Goal: Transaction & Acquisition: Download file/media

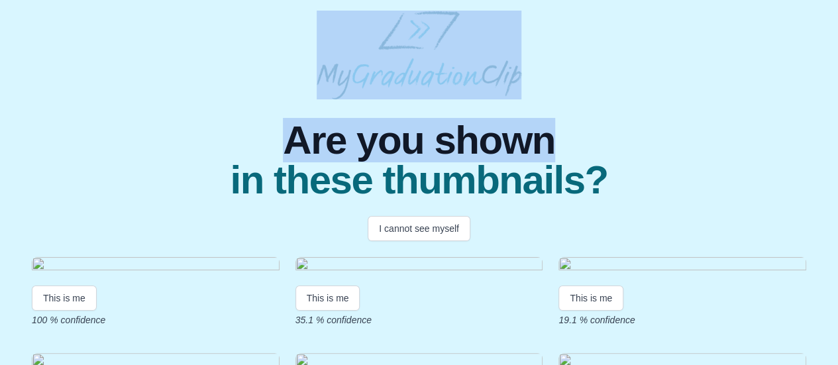
drag, startPoint x: 827, startPoint y: 85, endPoint x: 824, endPoint y: 111, distance: 26.0
click at [824, 111] on div "Are you shown in these thumbnails? I cannot see myself This is me 100 % confide…" at bounding box center [419, 245] width 817 height 469
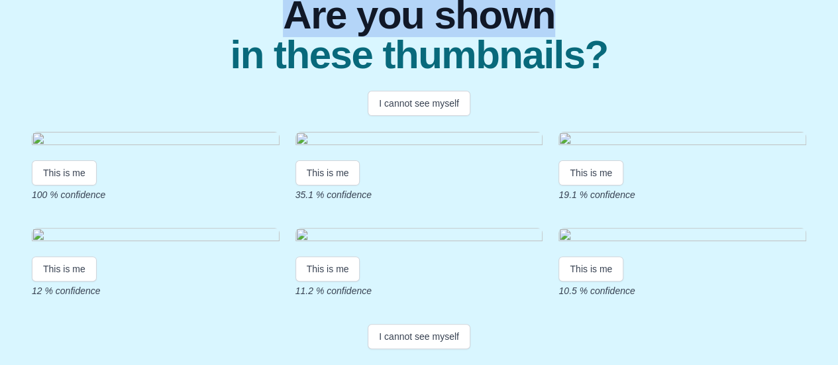
scroll to position [191, 0]
click at [94, 150] on img at bounding box center [156, 141] width 248 height 18
click at [80, 186] on button "This is me" at bounding box center [64, 172] width 65 height 25
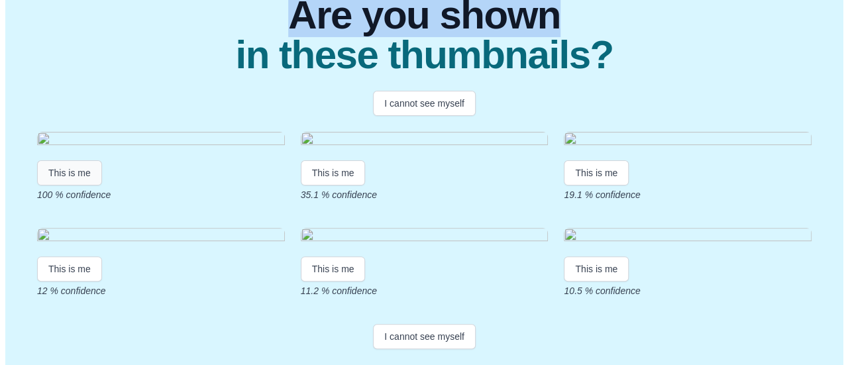
scroll to position [0, 0]
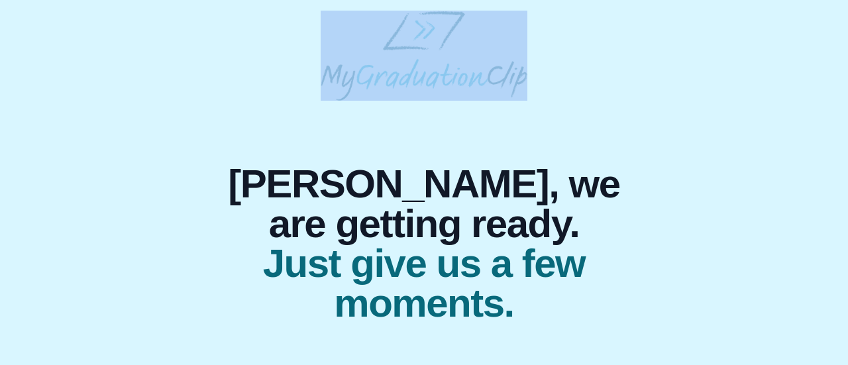
click at [646, 100] on div "[PERSON_NAME], we are getting ready. Just give us a few moments." at bounding box center [424, 167] width 827 height 313
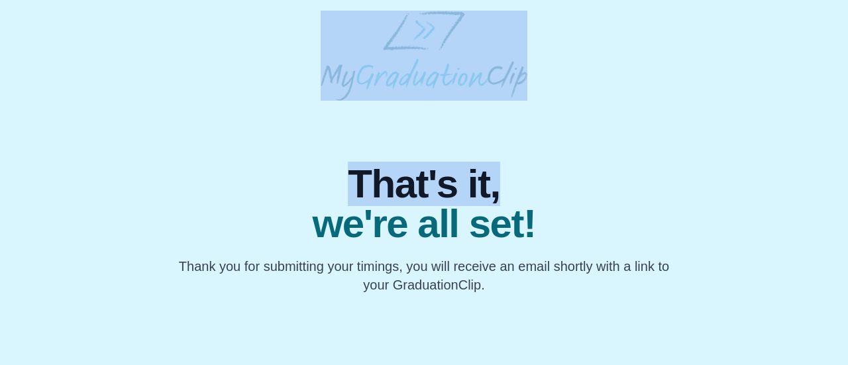
drag, startPoint x: 848, startPoint y: 93, endPoint x: 846, endPoint y: 125, distance: 31.9
click at [846, 125] on body "That's it, we're all set! Thank you for submitting your timings, you will recei…" at bounding box center [424, 152] width 848 height 305
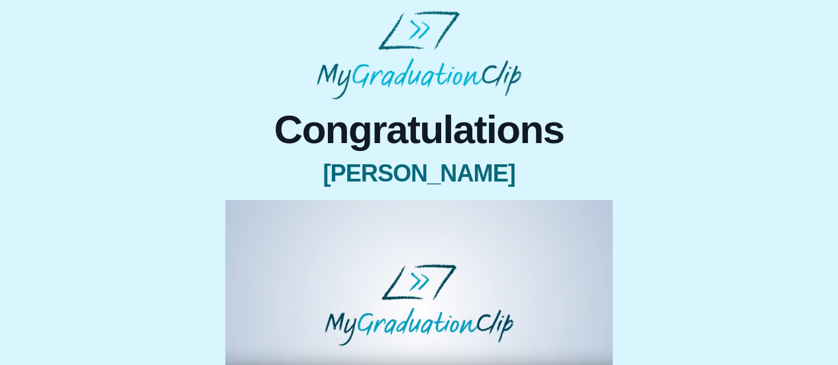
scroll to position [133, 0]
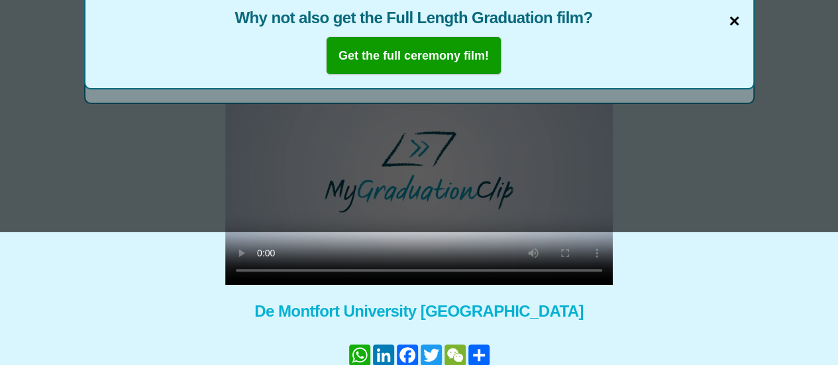
click at [736, 19] on span "×" at bounding box center [734, 21] width 11 height 28
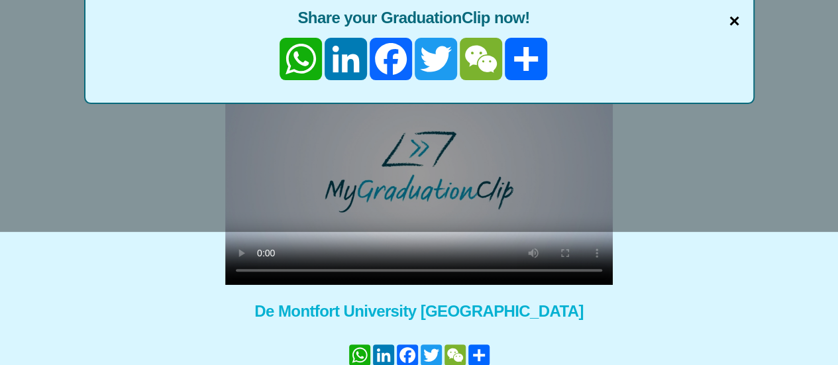
click at [730, 18] on span "×" at bounding box center [734, 21] width 11 height 28
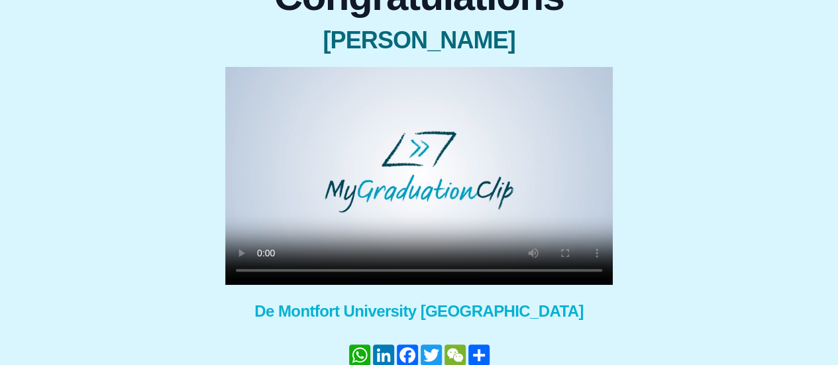
click at [404, 185] on video at bounding box center [419, 176] width 388 height 218
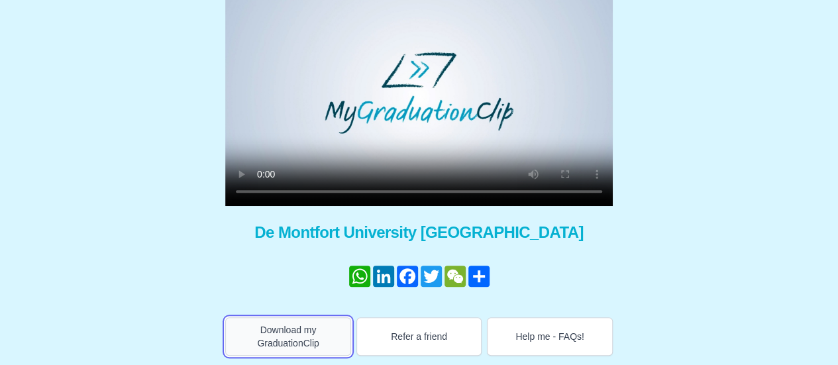
click at [300, 338] on button "Download my GraduationClip" at bounding box center [288, 336] width 126 height 38
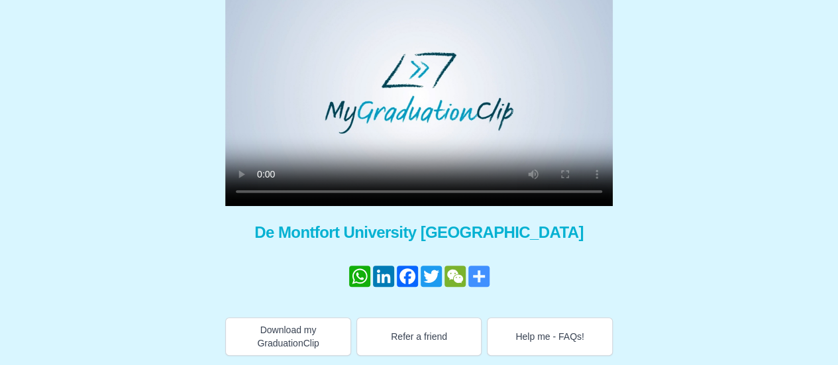
click at [471, 272] on link "Share" at bounding box center [479, 276] width 24 height 21
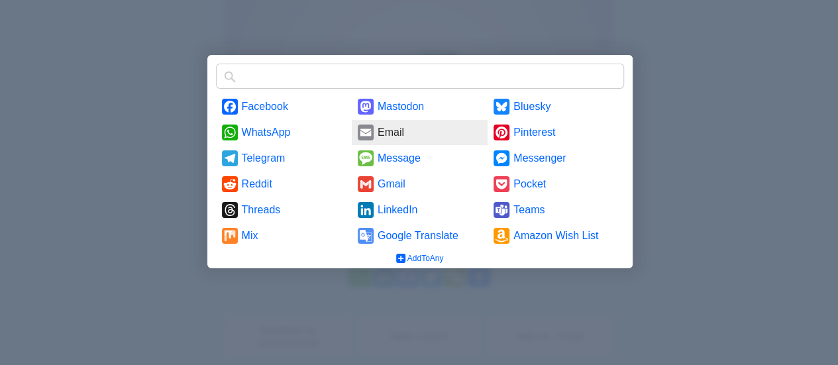
click at [370, 137] on link "Email" at bounding box center [420, 132] width 136 height 25
click at [591, 56] on div "Find any service" at bounding box center [420, 75] width 424 height 38
click at [657, 66] on div at bounding box center [419, 182] width 838 height 365
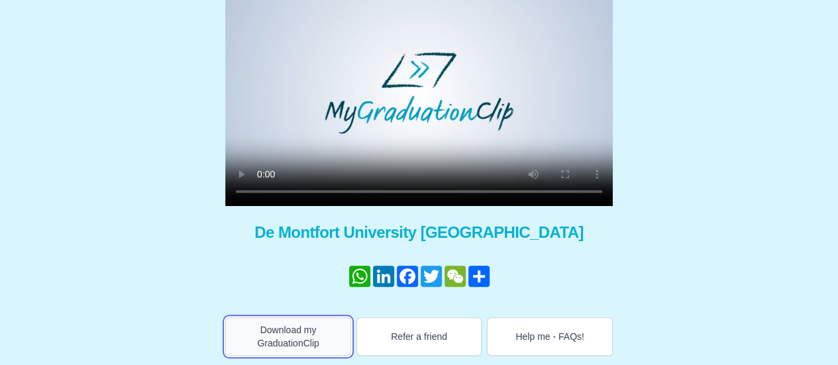
click at [333, 339] on button "Download my GraduationClip" at bounding box center [288, 336] width 126 height 38
